Goal: Information Seeking & Learning: Find specific fact

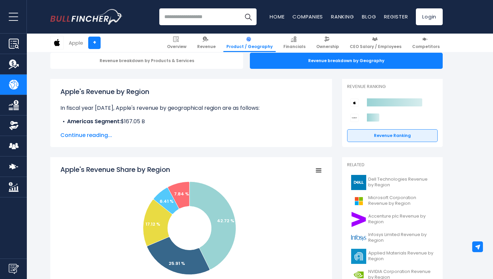
scroll to position [69, 0]
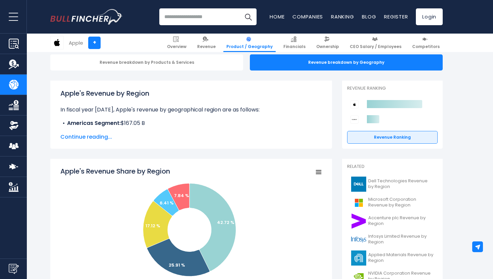
drag, startPoint x: 125, startPoint y: 124, endPoint x: 151, endPoint y: 123, distance: 25.8
click at [151, 123] on li "Americas Segment: $167.05 B" at bounding box center [190, 123] width 261 height 8
drag, startPoint x: 122, startPoint y: 122, endPoint x: 147, endPoint y: 122, distance: 24.8
click at [147, 122] on li "Americas Segment: $167.05 B" at bounding box center [190, 123] width 261 height 8
copy li "$167.05 B"
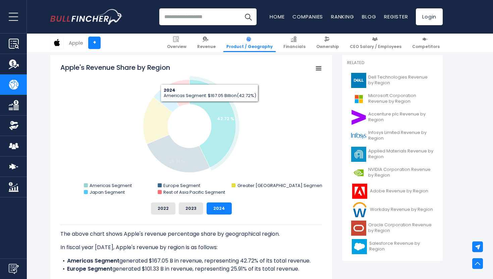
scroll to position [173, 0]
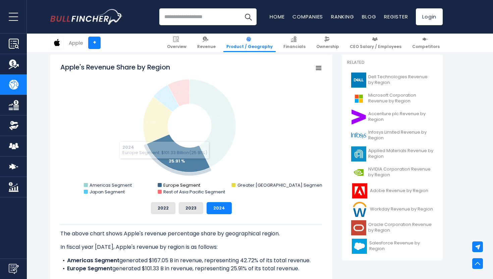
click at [172, 185] on text "Europe Segment" at bounding box center [181, 185] width 37 height 6
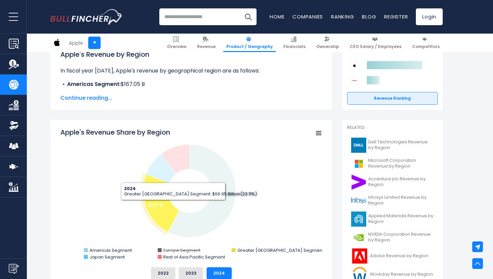
scroll to position [107, 0]
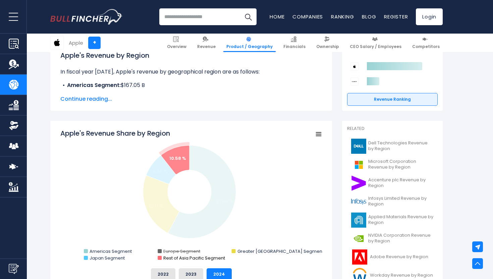
click at [177, 256] on text "Rest of Asia Pacific Segment" at bounding box center [194, 257] width 62 height 6
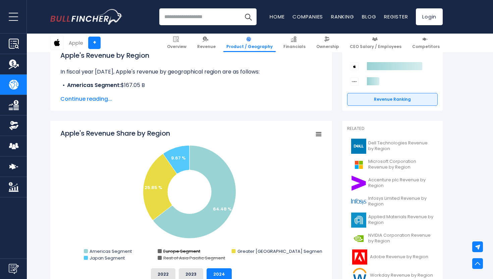
click at [177, 251] on text "Europe Segment" at bounding box center [181, 251] width 37 height 6
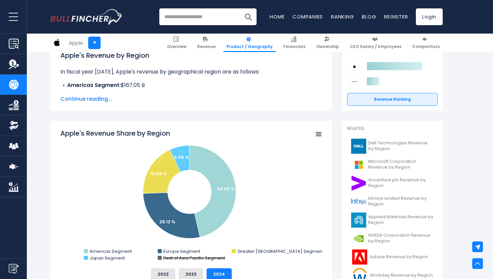
click at [177, 255] on text "Rest of Asia Pacific Segment" at bounding box center [194, 257] width 62 height 6
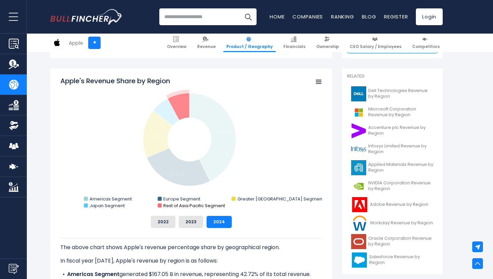
scroll to position [165, 0]
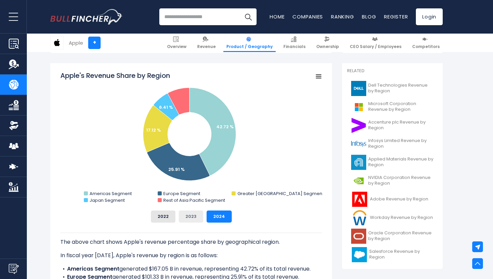
click at [188, 215] on button "2023" at bounding box center [191, 216] width 24 height 12
click at [218, 215] on button "2024" at bounding box center [218, 216] width 25 height 12
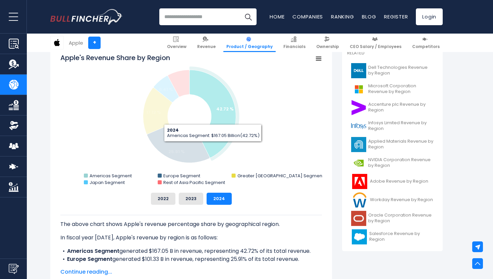
scroll to position [184, 0]
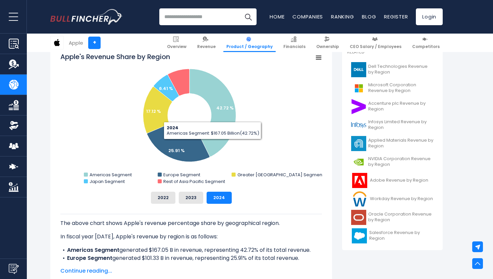
click at [319, 58] on rect "Apple's Revenue Share by Region" at bounding box center [318, 57] width 9 height 9
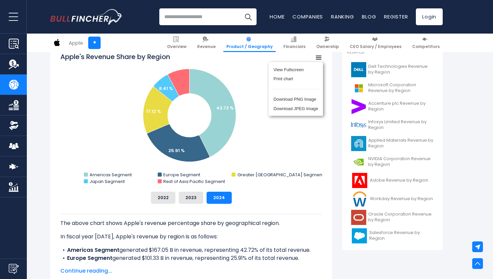
click at [319, 58] on div "View Fullscreen Print chart Download PNG Image Download JPEG Image" at bounding box center [295, 89] width 73 height 72
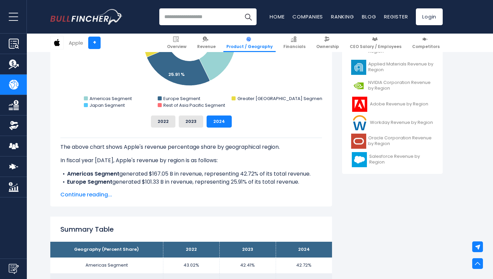
scroll to position [238, 0]
